Goal: Information Seeking & Learning: Learn about a topic

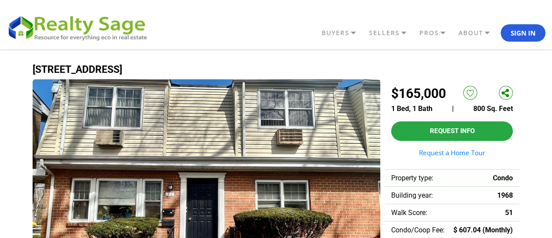
scroll to position [10, 0]
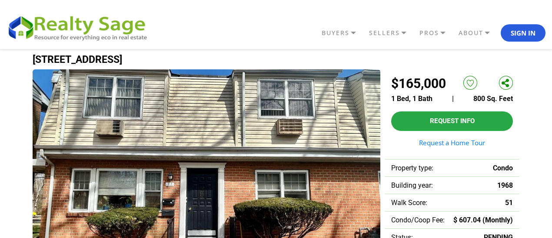
drag, startPoint x: 543, startPoint y: 13, endPoint x: 544, endPoint y: 22, distance: 9.1
click at [544, 22] on header "BUYERS Buyers Guide Solar Financing Eco Homes Connect to Eco Agents Eco Friendl…" at bounding box center [276, 24] width 552 height 49
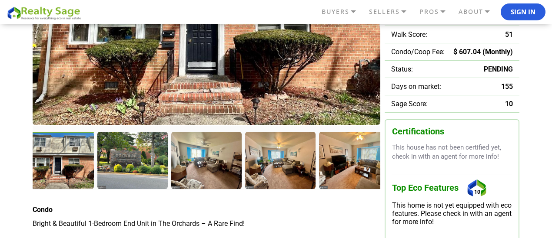
scroll to position [176, 0]
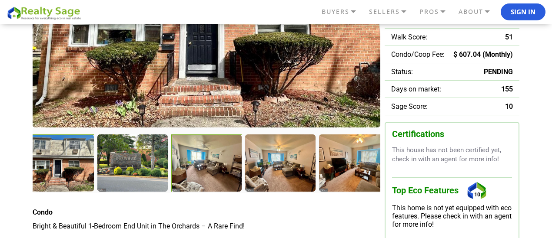
click at [199, 161] on div at bounding box center [207, 164] width 72 height 59
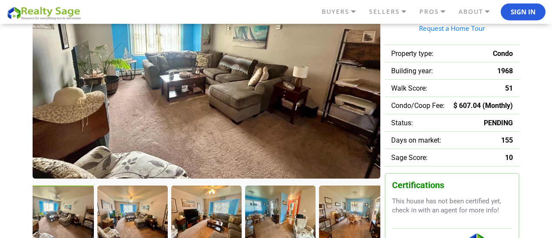
scroll to position [94, 0]
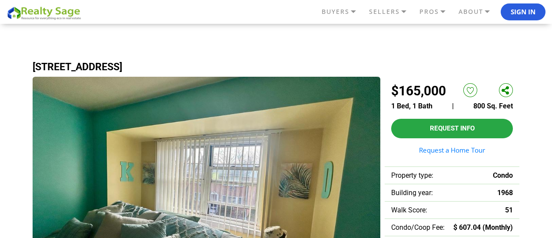
scroll to position [0, 0]
